Goal: Transaction & Acquisition: Obtain resource

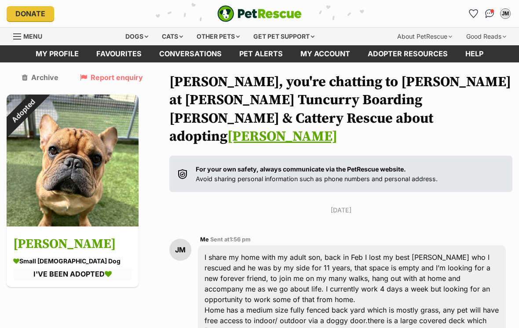
click at [142, 35] on div "Dogs" at bounding box center [136, 37] width 35 height 18
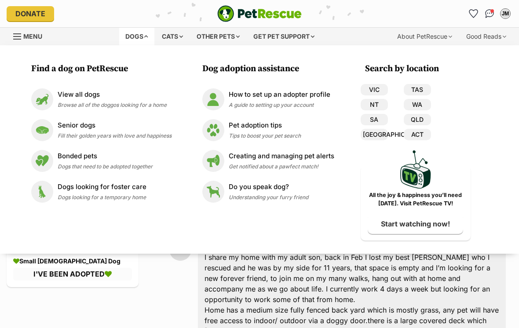
click at [133, 103] on span "Browse all of the doggos looking for a home" at bounding box center [112, 105] width 109 height 7
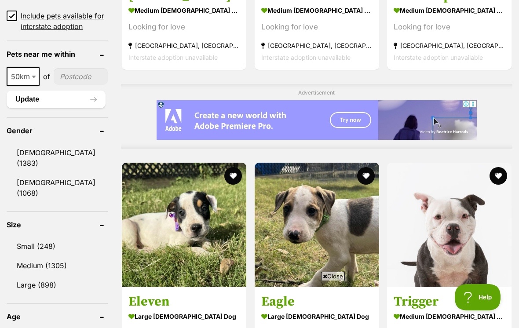
click at [73, 68] on input"] "postcode" at bounding box center [81, 76] width 54 height 17
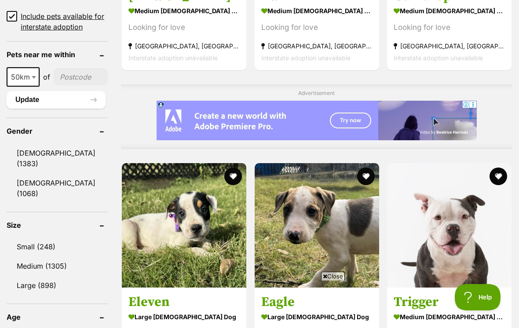
type input"] "2443"
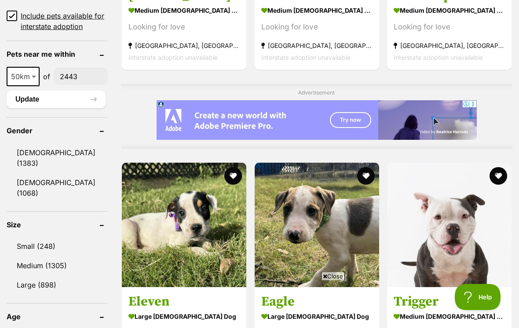
scroll to position [673, 0]
click at [69, 91] on button "Update" at bounding box center [56, 100] width 99 height 18
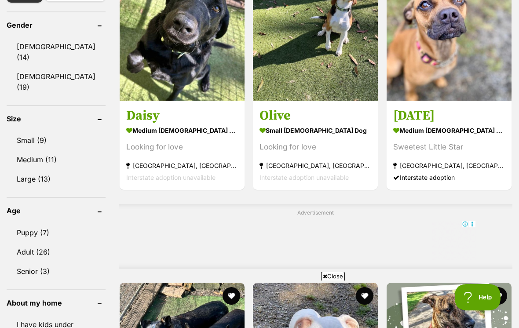
scroll to position [554, 0]
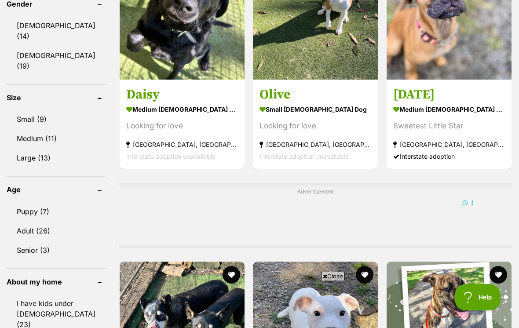
click at [60, 110] on link "Small (9)" at bounding box center [56, 119] width 99 height 18
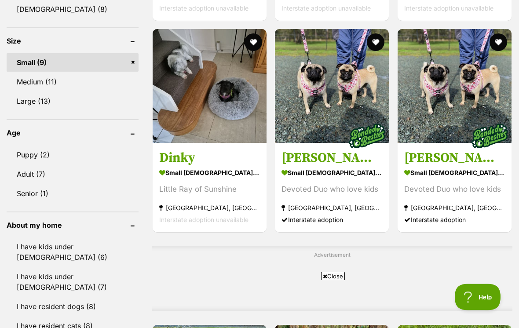
scroll to position [551, 0]
click at [92, 174] on link "Adult (7)" at bounding box center [73, 174] width 132 height 18
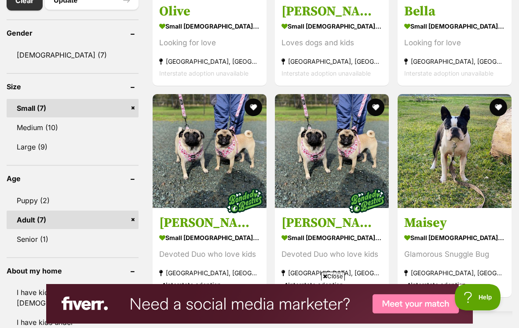
scroll to position [507, 0]
click at [83, 130] on link "Medium (10)" at bounding box center [73, 128] width 132 height 18
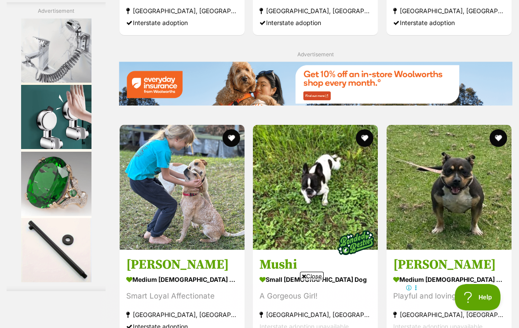
scroll to position [1540, 0]
